Goal: Obtain resource: Download file/media

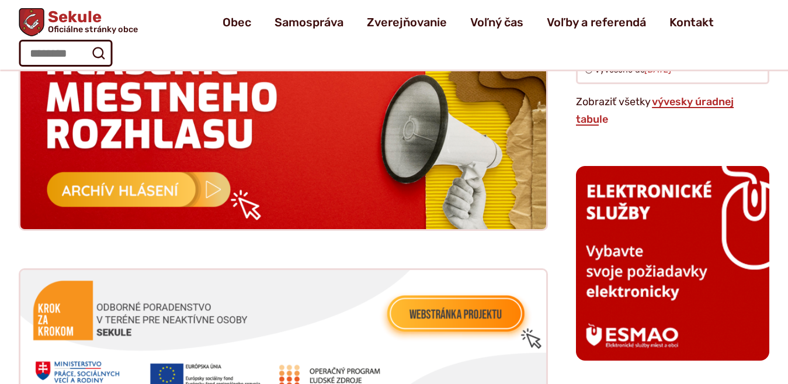
scroll to position [1122, 0]
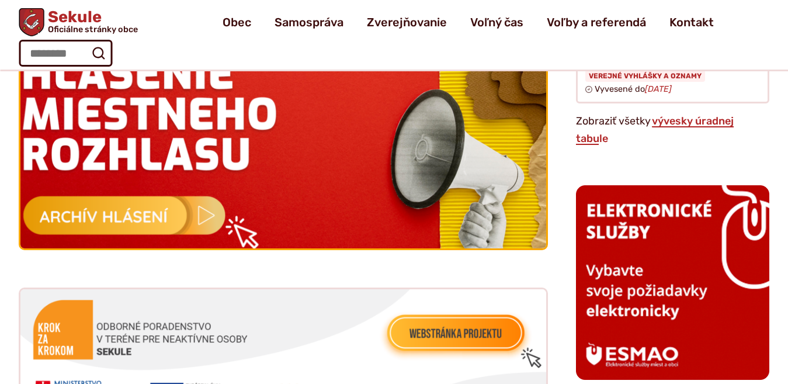
click at [163, 209] on img at bounding box center [283, 142] width 579 height 233
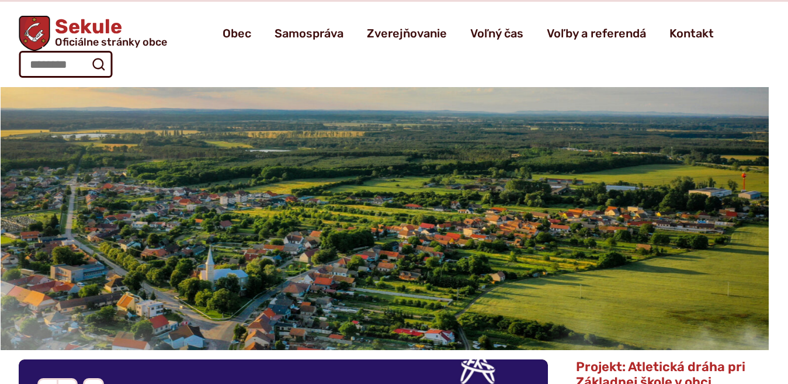
scroll to position [15, 0]
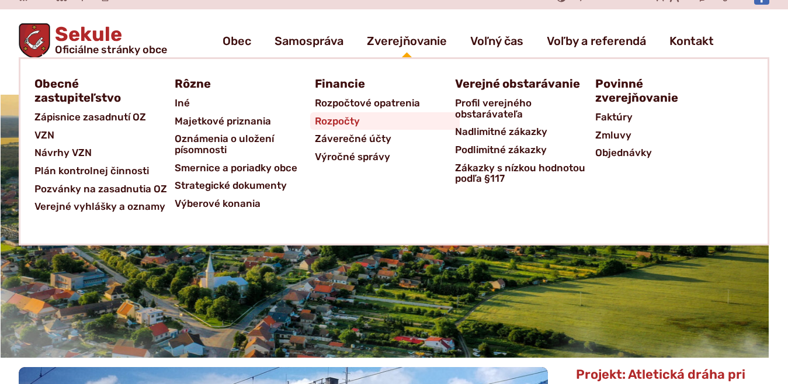
click at [334, 123] on span "Rozpočty" at bounding box center [337, 121] width 45 height 18
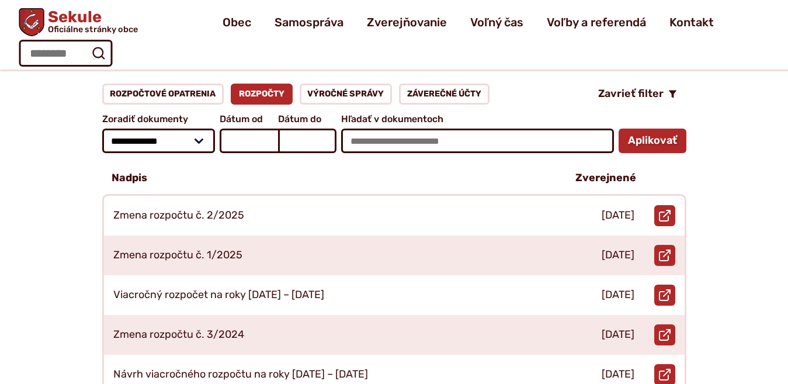
scroll to position [144, 0]
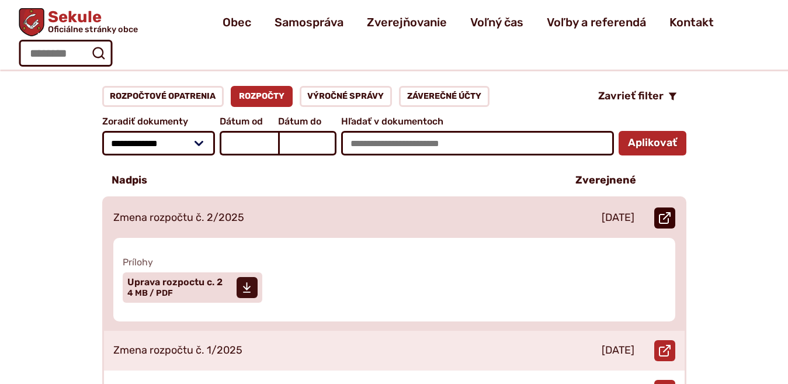
click at [663, 212] on icon at bounding box center [665, 218] width 12 height 12
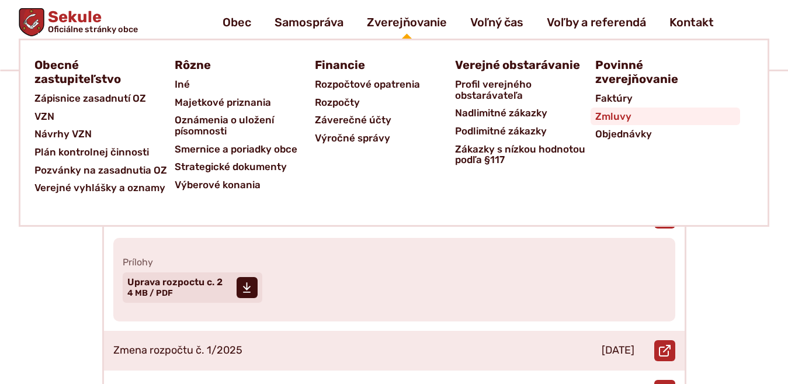
click at [612, 116] on span "Zmluvy" at bounding box center [613, 117] width 36 height 18
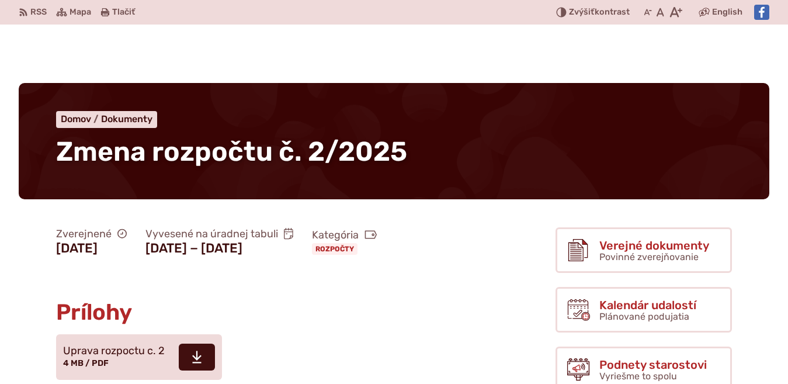
scroll to position [144, 0]
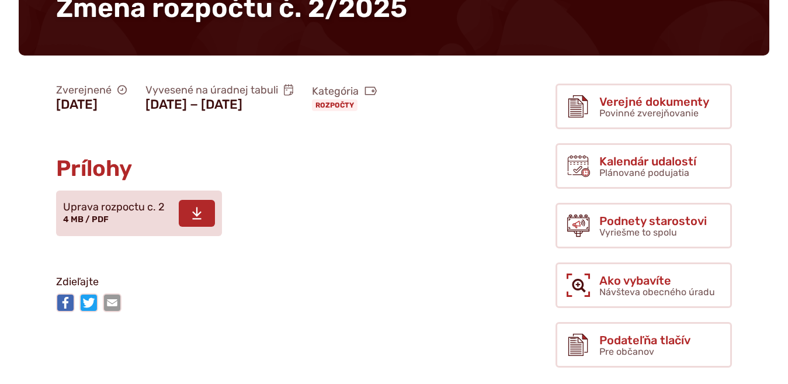
click at [198, 219] on use at bounding box center [196, 213] width 9 height 12
